Goal: Information Seeking & Learning: Learn about a topic

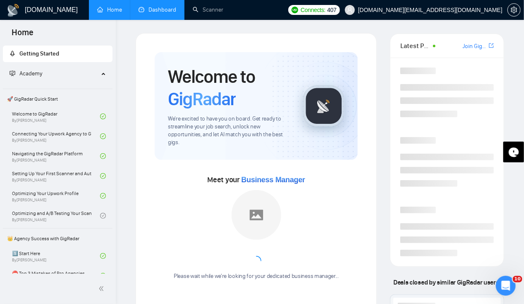
click at [144, 9] on link "Dashboard" at bounding box center [158, 9] width 38 height 7
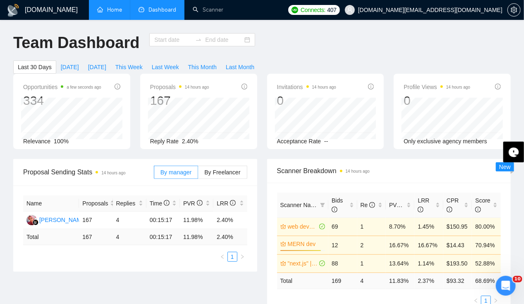
type input "[DATE]"
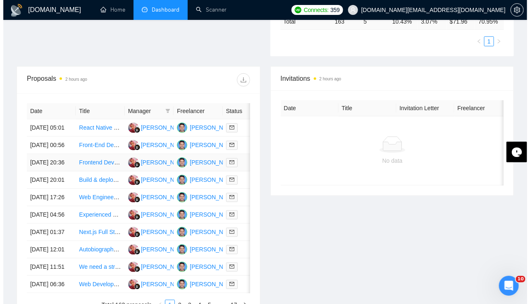
scroll to position [259, 0]
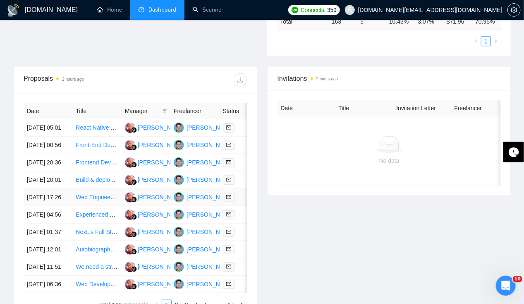
click at [41, 206] on td "[DATE] 17:26" at bounding box center [48, 197] width 49 height 17
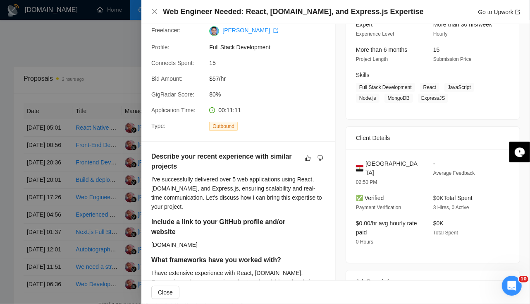
scroll to position [0, 0]
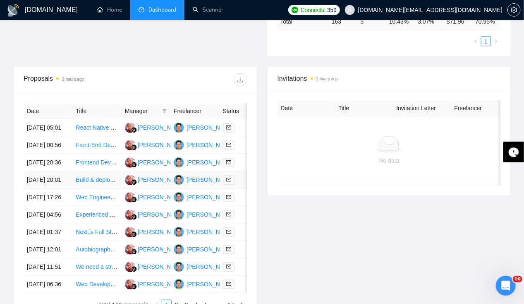
click at [58, 189] on td "[DATE] 20:01" at bounding box center [48, 179] width 49 height 17
click at [55, 189] on td "[DATE] 20:01" at bounding box center [48, 179] width 49 height 17
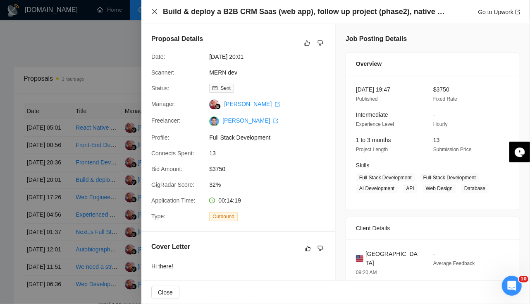
click at [155, 12] on icon "close" at bounding box center [154, 11] width 5 height 5
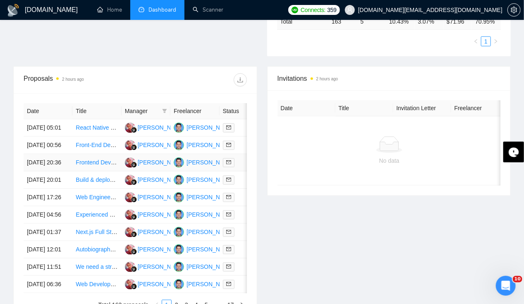
click at [41, 160] on td "[DATE] 20:36" at bounding box center [48, 162] width 49 height 17
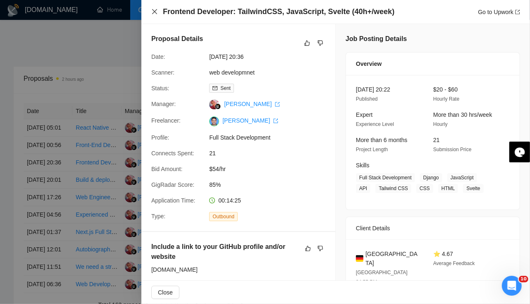
click at [158, 11] on icon "close" at bounding box center [154, 11] width 7 height 7
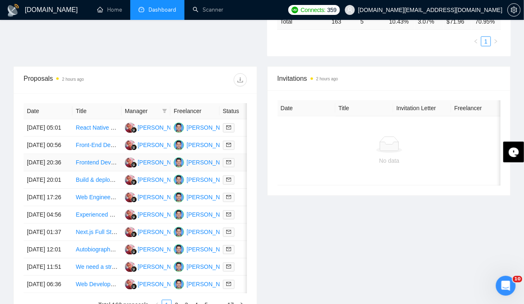
click at [36, 167] on td "[DATE] 20:36" at bounding box center [48, 162] width 49 height 17
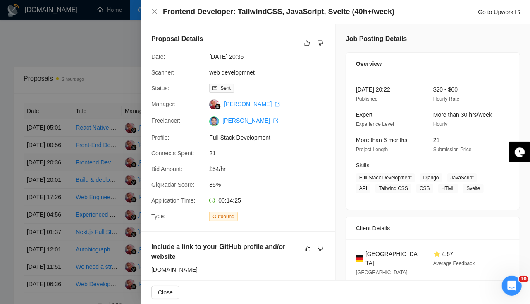
click at [36, 167] on div at bounding box center [265, 152] width 530 height 304
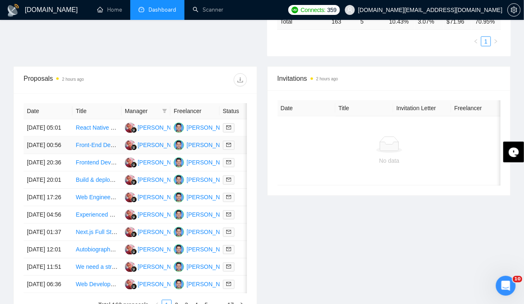
click at [29, 137] on td "[DATE] 00:56" at bounding box center [48, 145] width 49 height 17
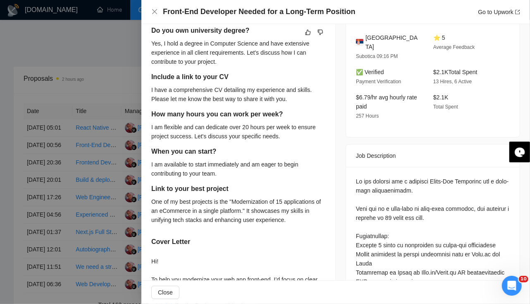
scroll to position [221, 0]
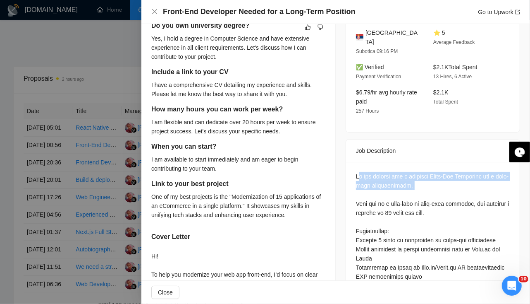
drag, startPoint x: 356, startPoint y: 167, endPoint x: 398, endPoint y: 183, distance: 45.0
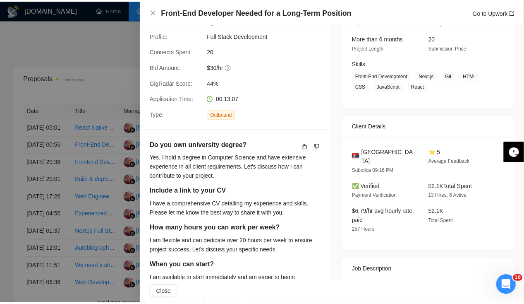
scroll to position [0, 0]
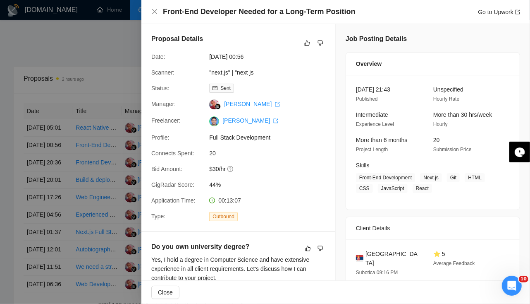
click at [151, 12] on div "Front-End Developer Needed for a Long-Term Position Go to Upwork" at bounding box center [336, 12] width 389 height 24
click at [157, 12] on icon "close" at bounding box center [154, 11] width 7 height 7
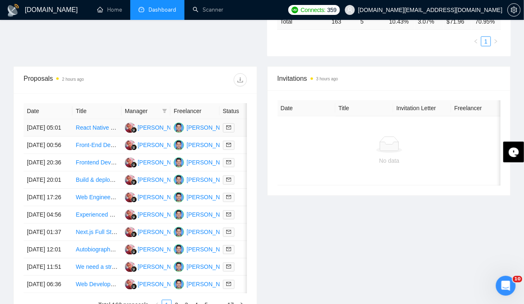
click at [45, 119] on td "[DATE] 05:01" at bounding box center [48, 127] width 49 height 17
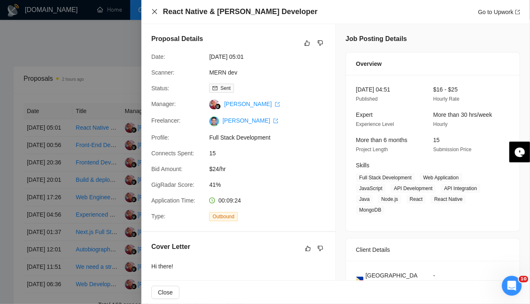
click at [155, 11] on icon "close" at bounding box center [154, 11] width 5 height 5
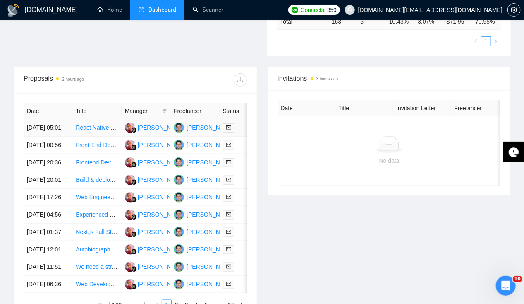
click at [56, 119] on td "[DATE] 05:01" at bounding box center [48, 127] width 49 height 17
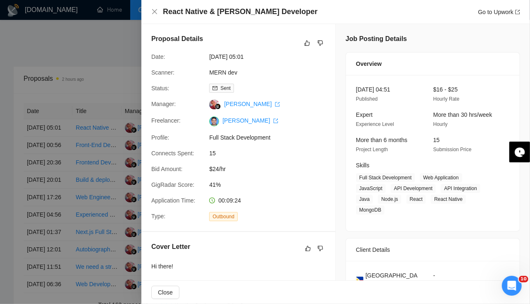
click at [43, 120] on div at bounding box center [265, 152] width 530 height 304
